Goal: Information Seeking & Learning: Check status

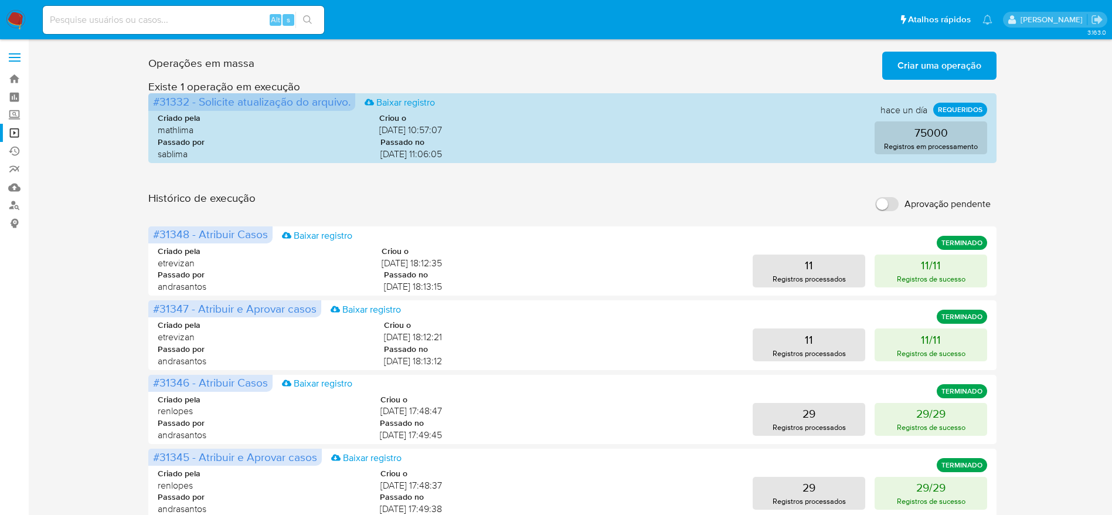
click at [174, 18] on input at bounding box center [183, 19] width 281 height 15
paste input "QbZT8EPFisrjK6QGESflq2H9"
type input "QbZT8EPFisrjK6QGESflq2H9"
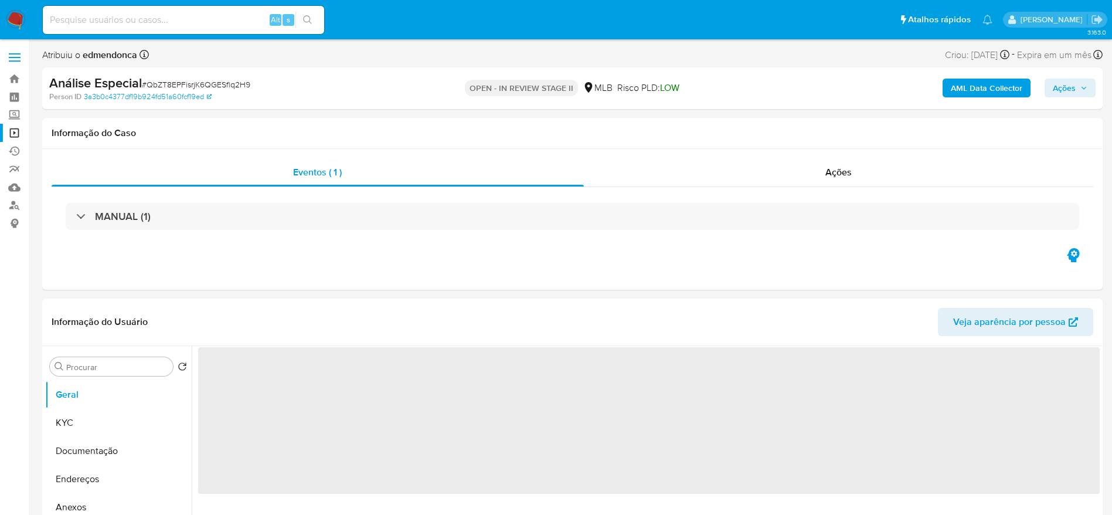
select select "10"
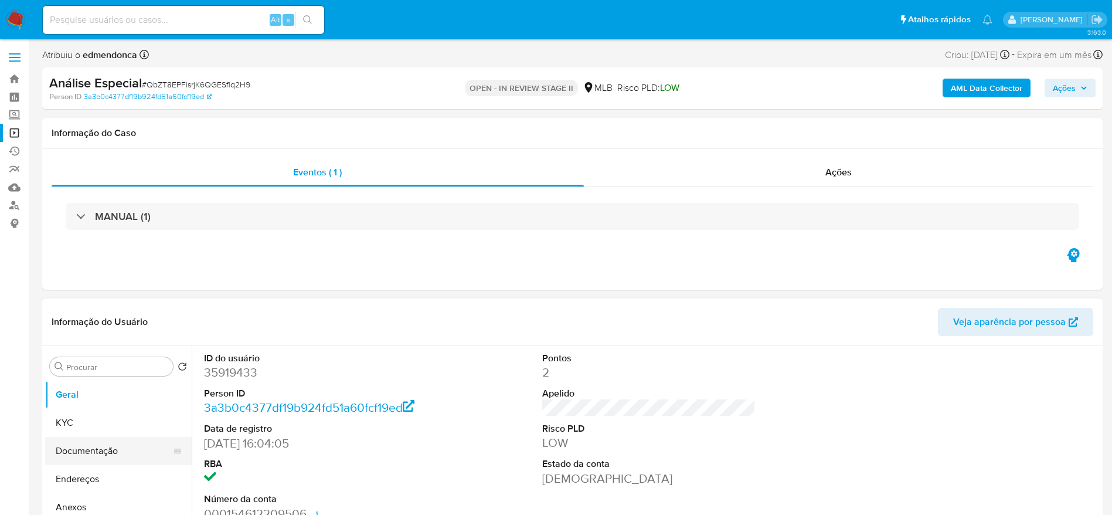
click at [84, 438] on button "Documentação" at bounding box center [113, 451] width 137 height 28
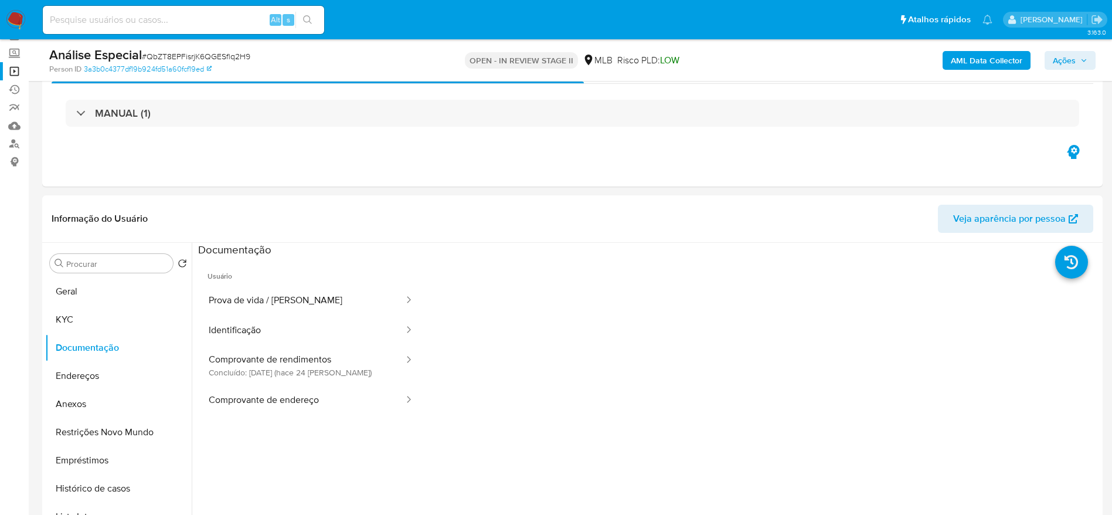
scroll to position [88, 0]
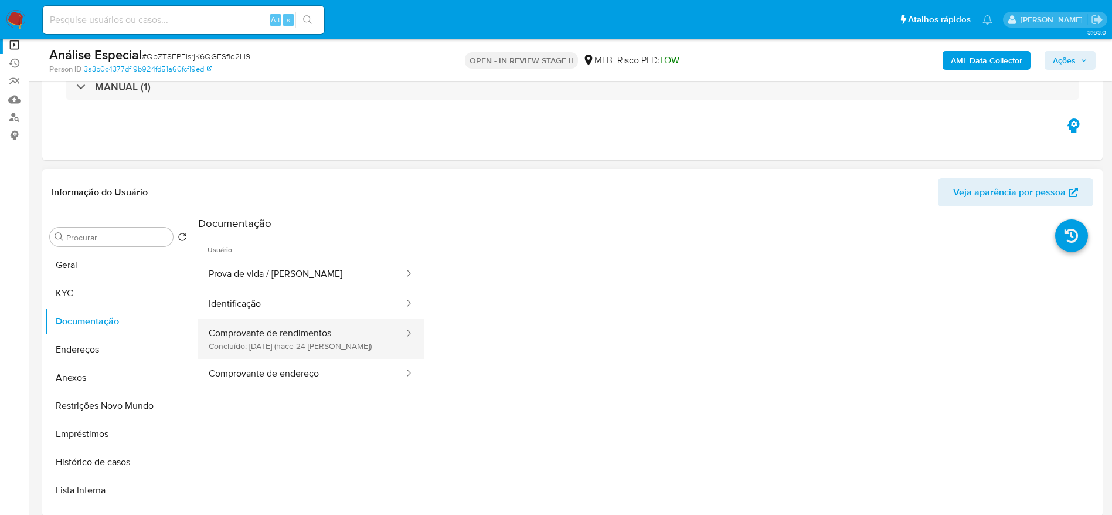
click at [301, 333] on button "Comprovante de rendimentos Concluído: 17/09/2025 (hace 24 días)" at bounding box center [301, 339] width 207 height 40
